Goal: Navigation & Orientation: Understand site structure

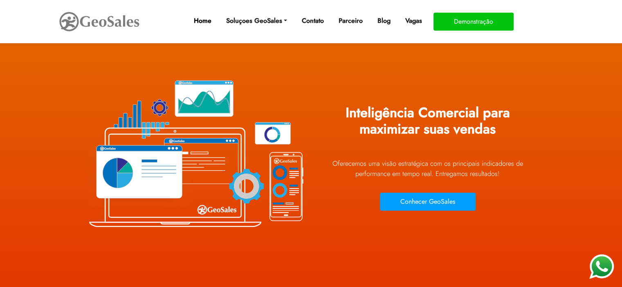
click at [205, 18] on link "Home" at bounding box center [202, 21] width 24 height 16
click at [348, 16] on link "Parceiro" at bounding box center [350, 21] width 31 height 16
click at [347, 20] on link "Parceiro" at bounding box center [350, 21] width 31 height 16
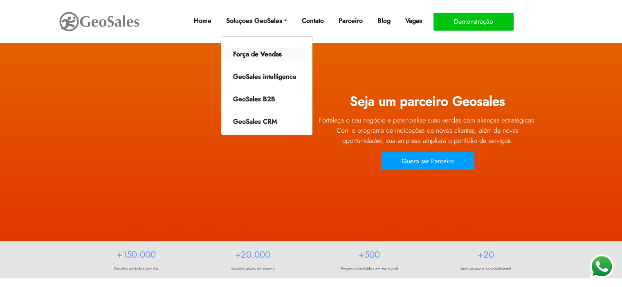
click at [263, 53] on link "Força de Vendas" at bounding box center [264, 54] width 83 height 13
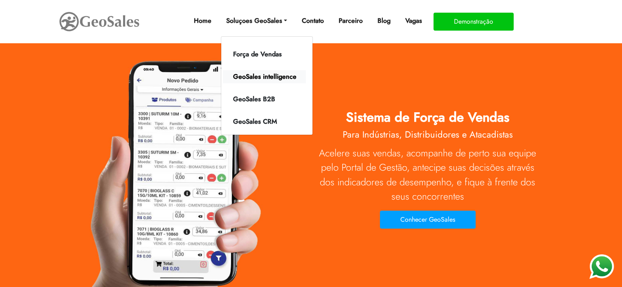
click at [253, 74] on link "GeoSales intelligence" at bounding box center [264, 76] width 83 height 13
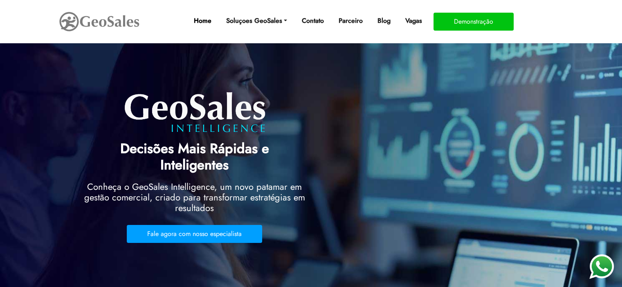
click at [199, 19] on link "Home" at bounding box center [202, 21] width 24 height 16
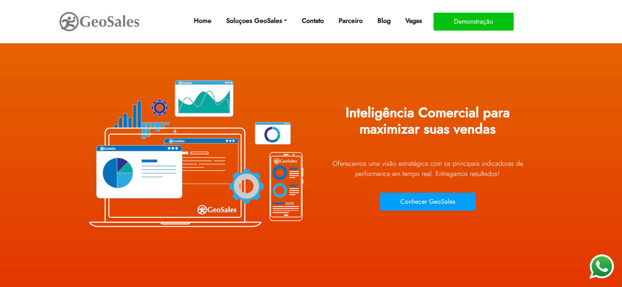
click at [101, 22] on img at bounding box center [99, 21] width 82 height 23
